Goal: Task Accomplishment & Management: Manage account settings

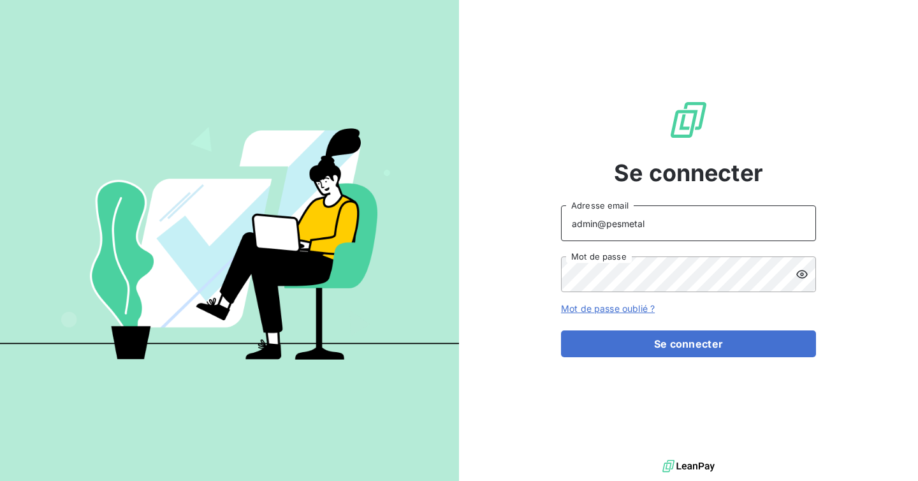
click at [670, 234] on input "admin@pesmetal" at bounding box center [688, 223] width 255 height 36
type input "admin@optima"
type input "admin@slimpay"
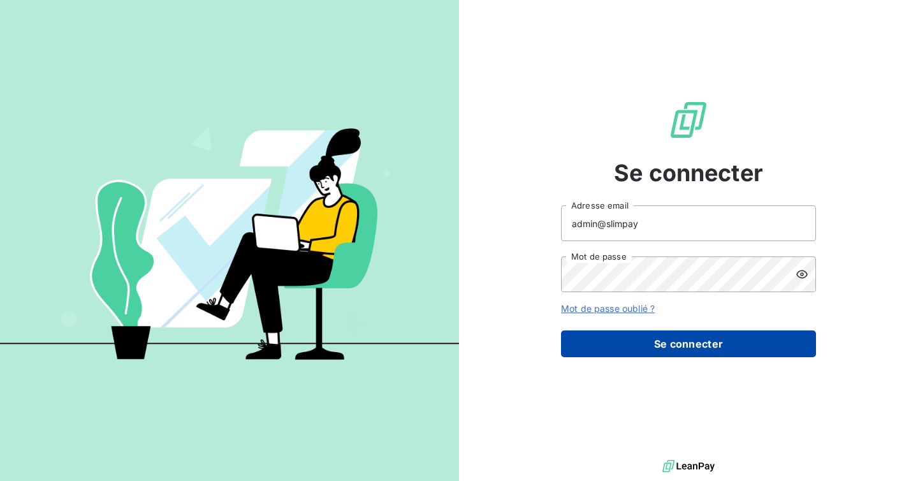
click at [663, 351] on button "Se connecter" at bounding box center [688, 343] width 255 height 27
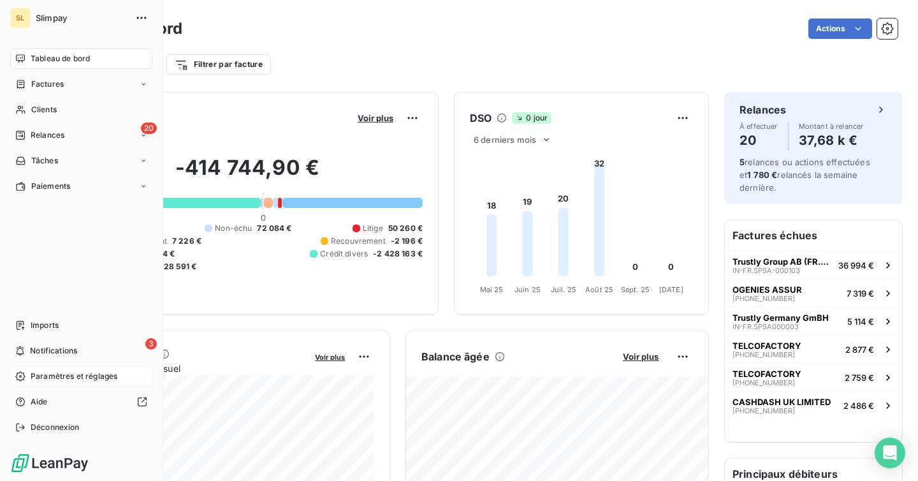
click at [50, 369] on div "Paramètres et réglages" at bounding box center [81, 376] width 142 height 20
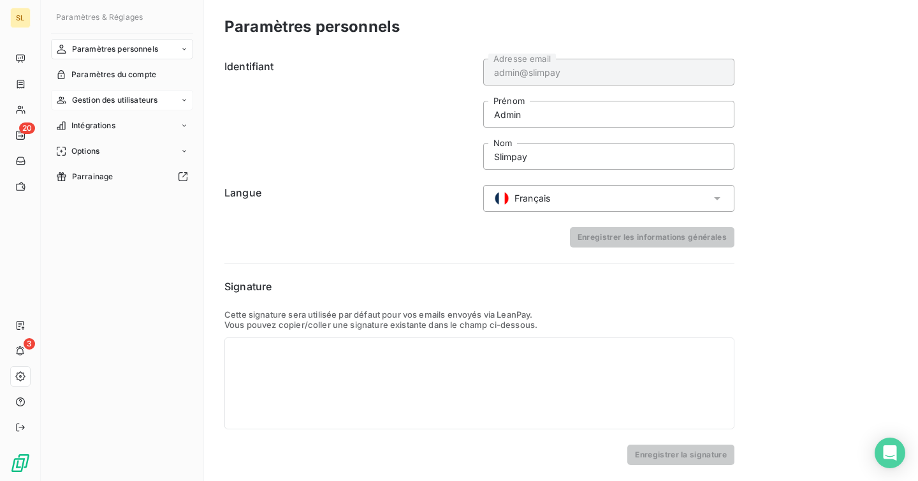
click at [108, 99] on span "Gestion des utilisateurs" at bounding box center [115, 99] width 86 height 11
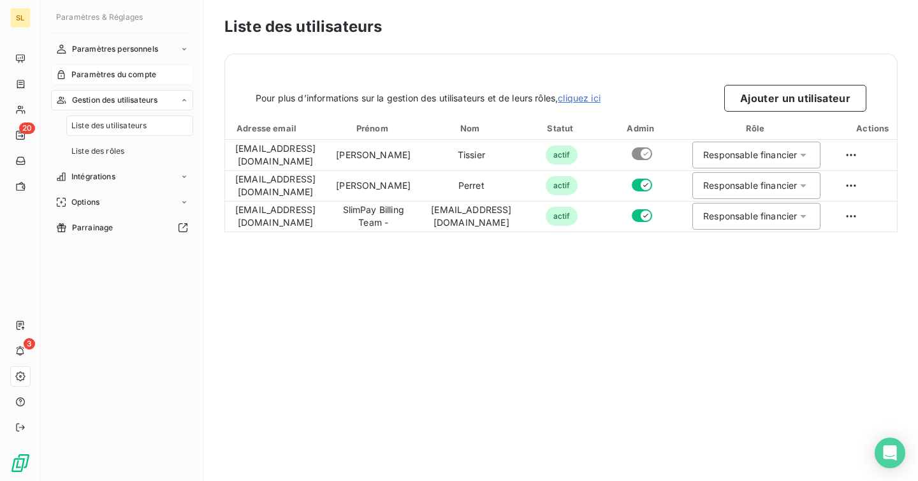
click at [118, 75] on span "Paramètres du compte" at bounding box center [113, 74] width 85 height 11
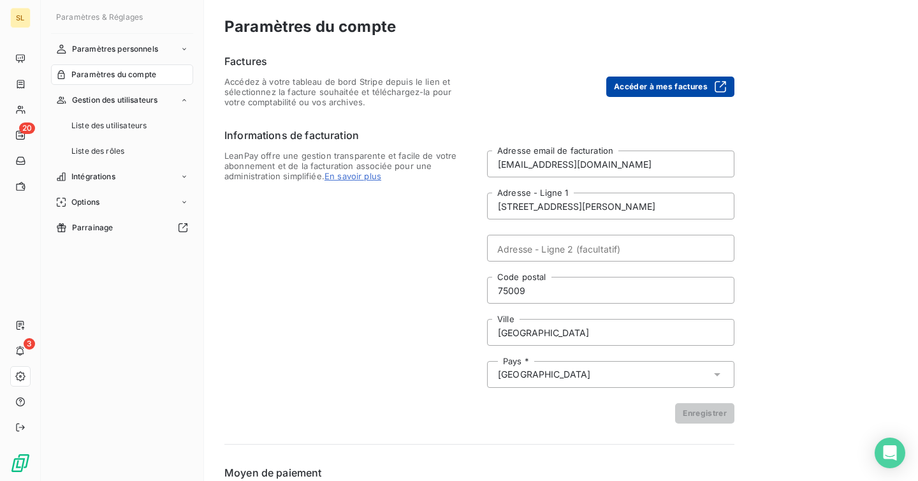
click at [646, 80] on button "Accéder à mes factures" at bounding box center [671, 87] width 128 height 20
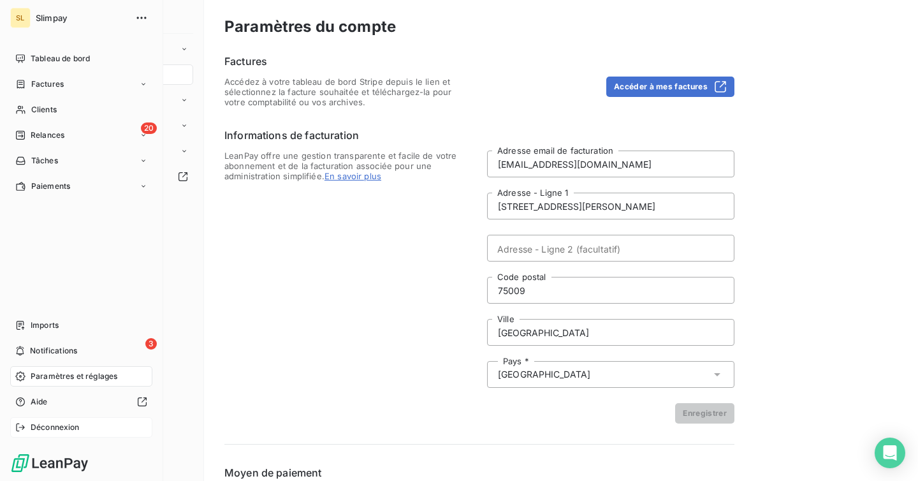
click at [20, 424] on icon at bounding box center [20, 427] width 10 height 10
